Goal: Information Seeking & Learning: Learn about a topic

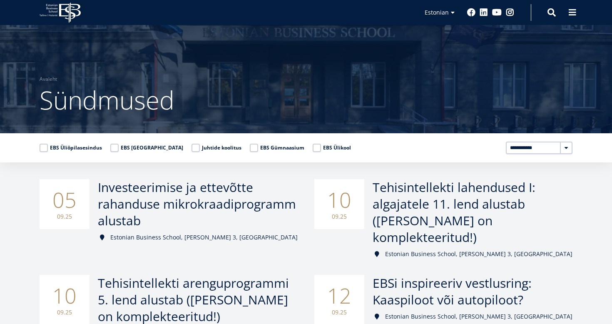
click at [313, 146] on label "EBS Ülikool" at bounding box center [332, 148] width 38 height 8
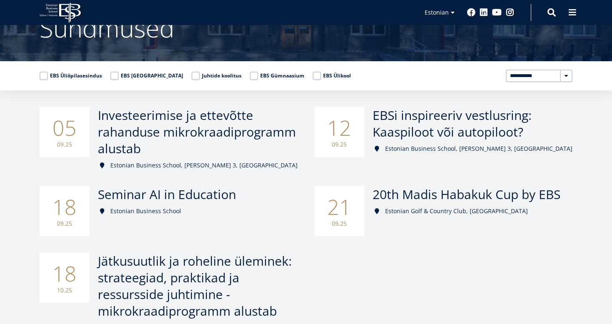
scroll to position [45, 0]
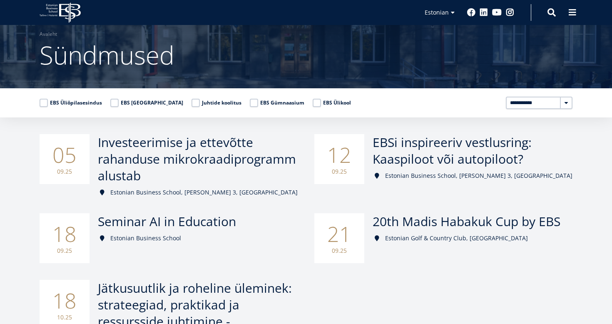
click at [313, 102] on label "EBS Ülikool" at bounding box center [332, 103] width 38 height 8
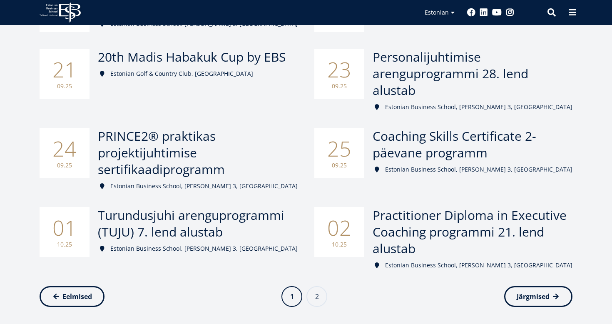
scroll to position [379, 0]
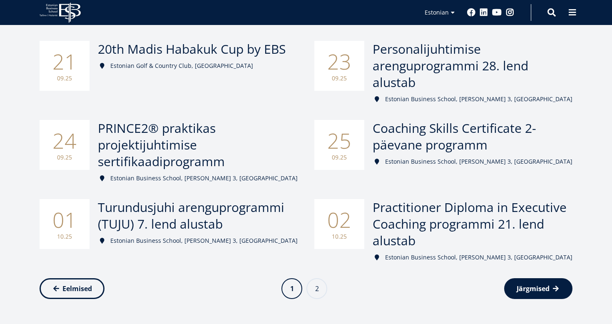
click at [524, 284] on span "Järgmised" at bounding box center [532, 288] width 33 height 8
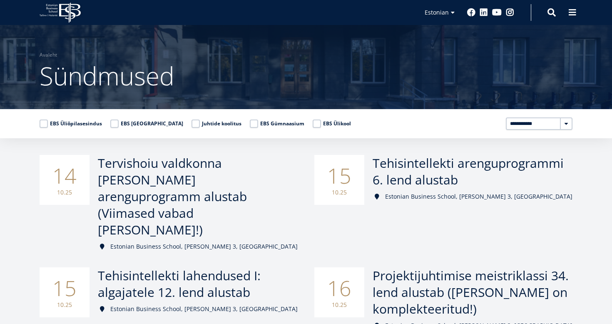
scroll to position [24, 0]
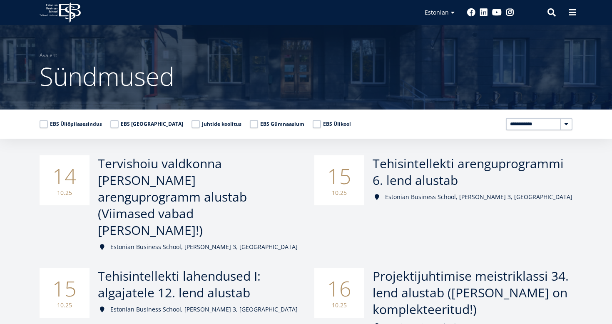
select select "****"
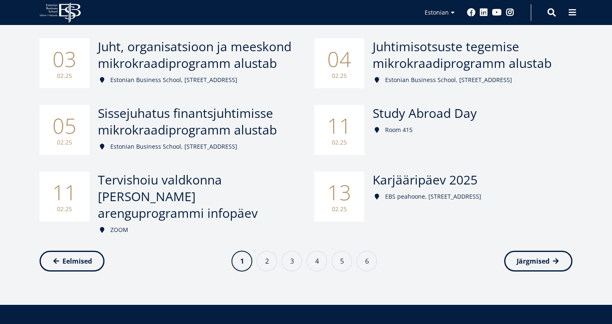
scroll to position [395, 0]
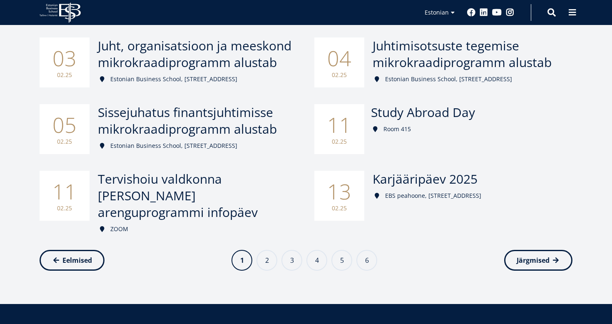
click at [352, 114] on div "11 02.25" at bounding box center [339, 129] width 50 height 50
click at [409, 186] on span "Karjääripäev 2025" at bounding box center [423, 178] width 105 height 17
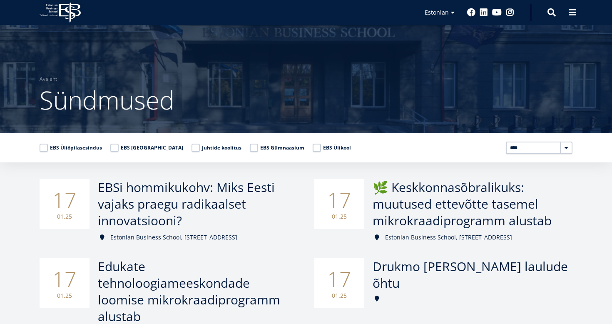
scroll to position [0, 0]
select select "****"
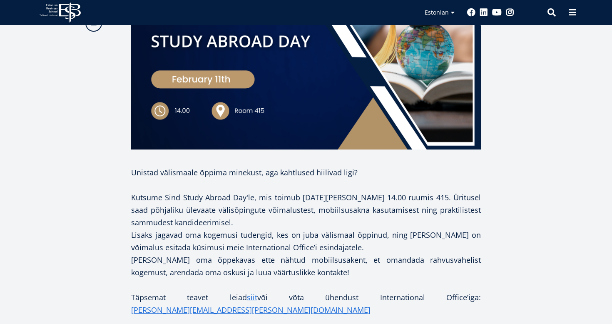
scroll to position [395, 0]
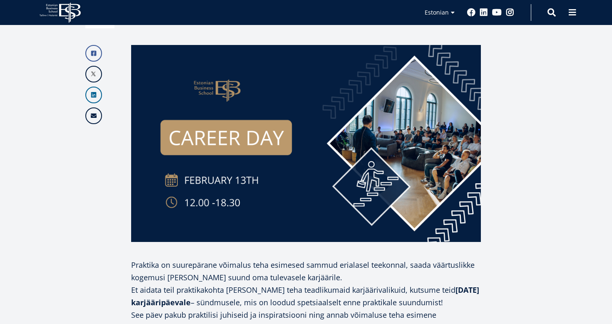
scroll to position [284, 0]
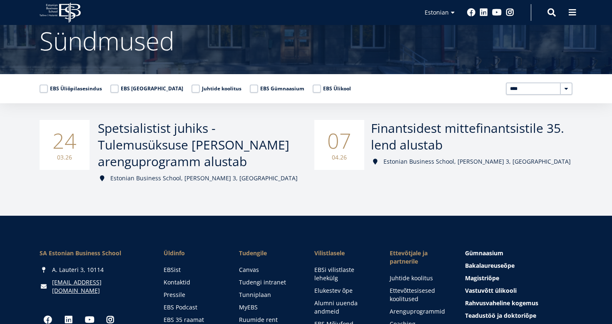
scroll to position [66, 0]
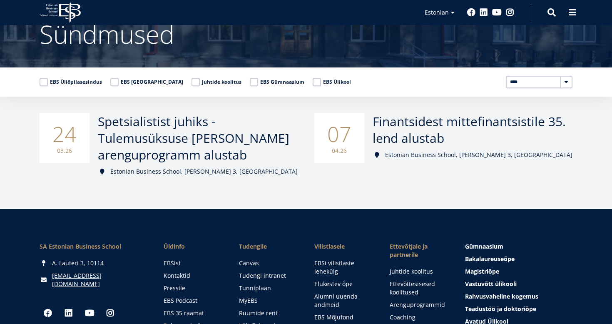
select select "****"
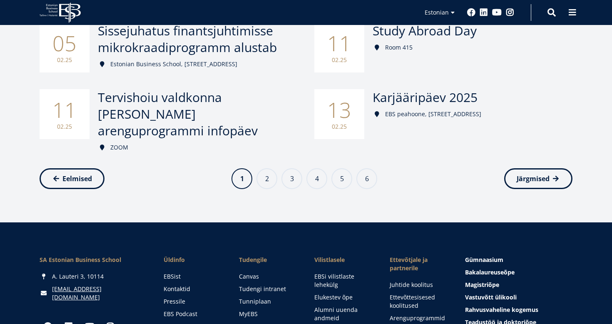
scroll to position [461, 0]
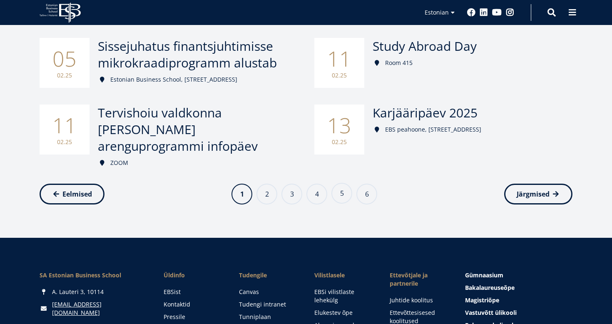
click at [340, 183] on link "Page 5" at bounding box center [341, 193] width 21 height 21
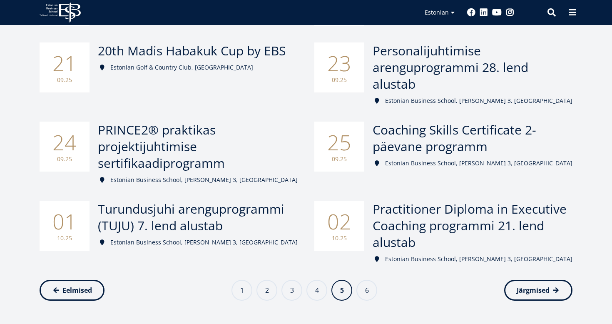
scroll to position [378, 0]
click at [533, 286] on span "Järgmised" at bounding box center [532, 290] width 33 height 8
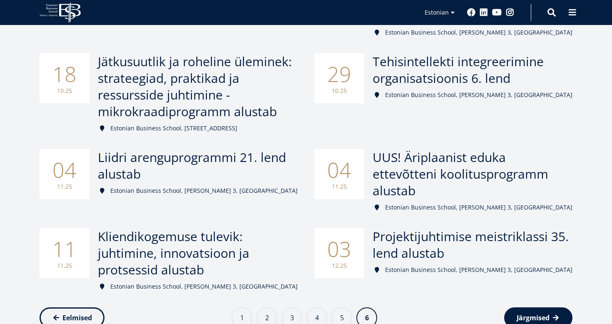
scroll to position [320, 0]
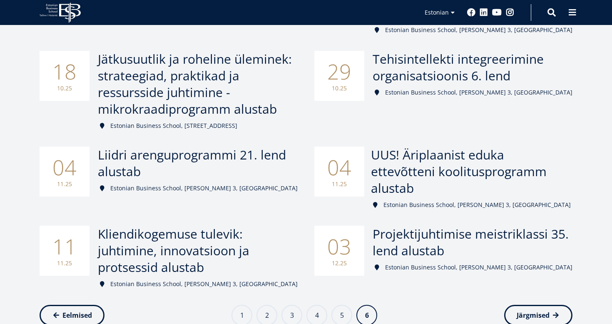
click at [400, 146] on span "UUS! Äriplaanist eduka ettevõtteni koolitusprogramm alustab" at bounding box center [459, 171] width 176 height 50
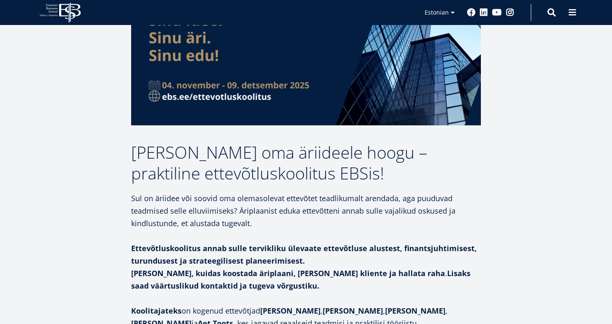
scroll to position [438, 0]
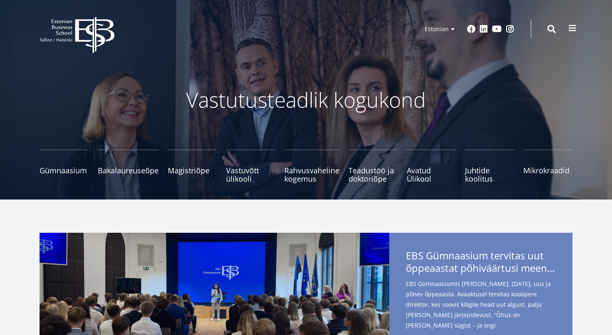
click at [570, 30] on span at bounding box center [572, 28] width 8 height 8
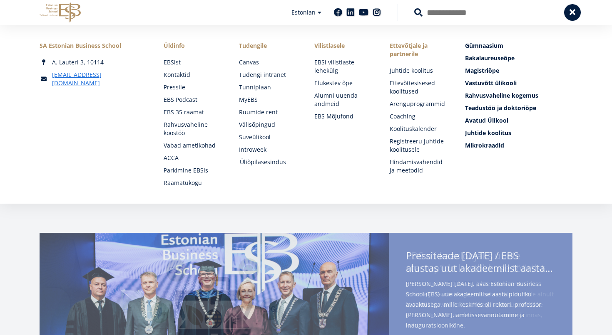
click at [267, 165] on link "Üliõpilasesindus" at bounding box center [269, 162] width 59 height 8
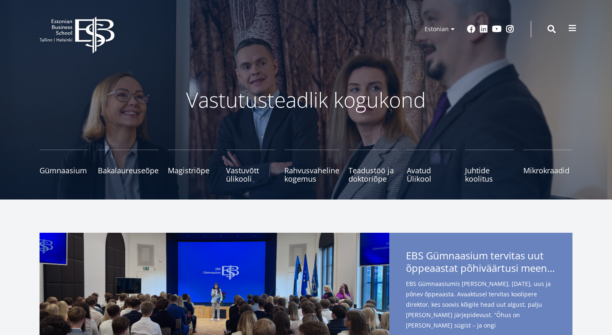
click at [569, 29] on span at bounding box center [572, 28] width 8 height 8
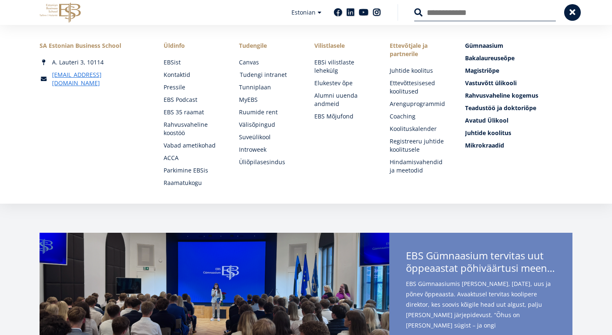
click at [263, 75] on link "Tudengi intranet" at bounding box center [269, 75] width 59 height 8
